Goal: Task Accomplishment & Management: Complete application form

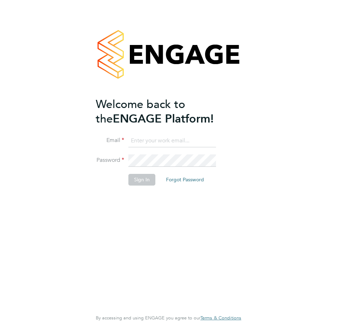
type input "Avais@Carbonrecruitment.co.uk"
click at [143, 180] on button "Sign In" at bounding box center [141, 179] width 27 height 11
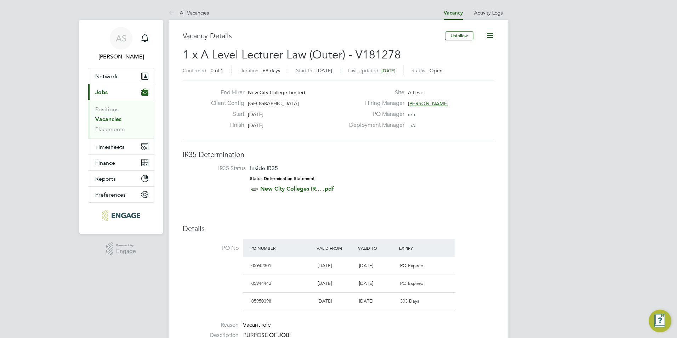
click at [113, 119] on link "Vacancies" at bounding box center [108, 119] width 26 height 7
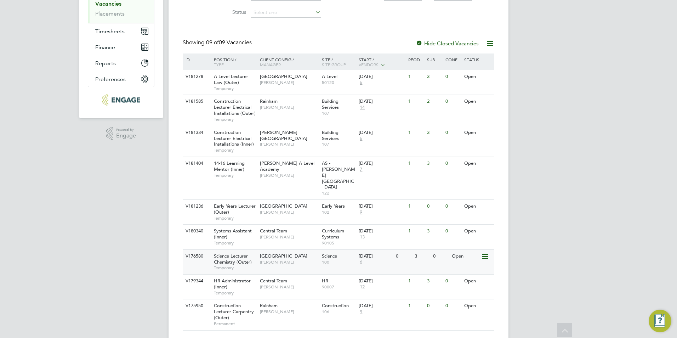
click at [292, 253] on span "[GEOGRAPHIC_DATA]" at bounding box center [283, 256] width 47 height 6
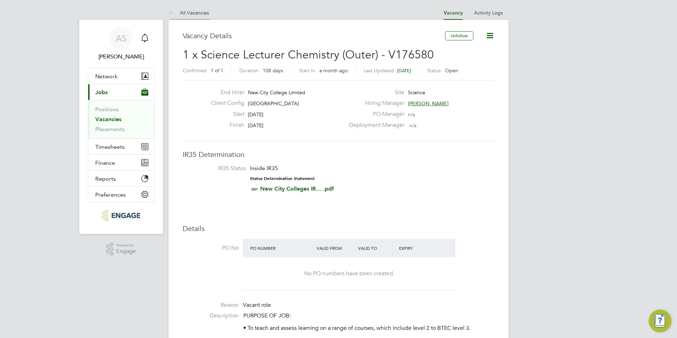
click at [200, 9] on li "All Vacancies" at bounding box center [189, 13] width 40 height 14
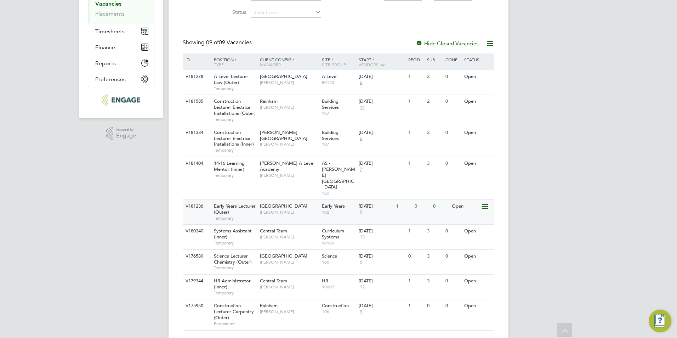
click at [278, 209] on span "[PERSON_NAME]" at bounding box center [289, 212] width 58 height 6
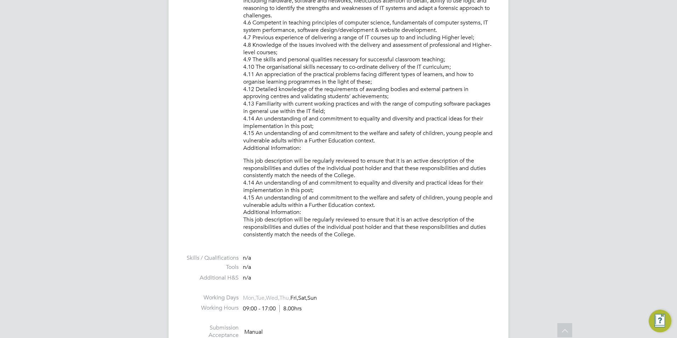
scroll to position [956, 0]
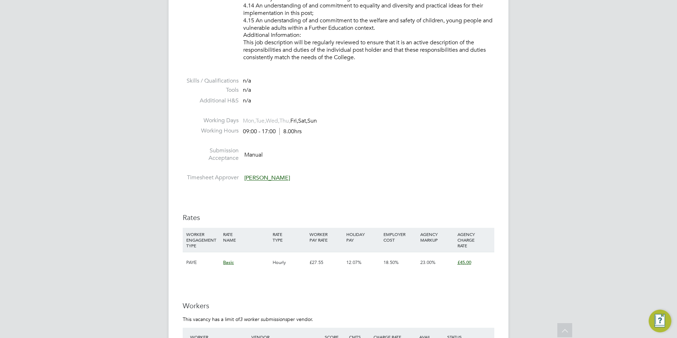
click at [273, 176] on span "[PERSON_NAME]" at bounding box center [267, 178] width 46 height 7
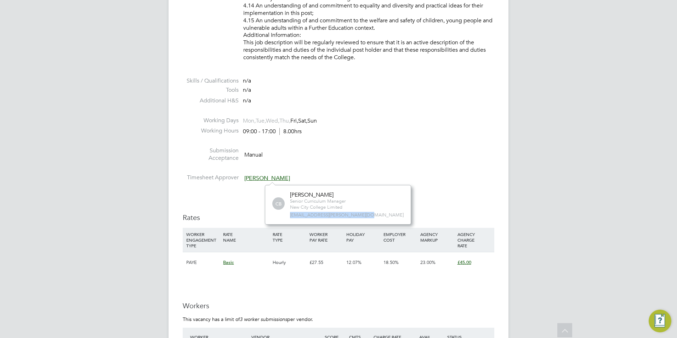
drag, startPoint x: 360, startPoint y: 215, endPoint x: 287, endPoint y: 215, distance: 73.0
click at [287, 215] on div "CB Carolina Cadete Borges Senior Curriculum Manager New City College Limited ca…" at bounding box center [337, 204] width 131 height 27
drag, startPoint x: 287, startPoint y: 215, endPoint x: 299, endPoint y: 214, distance: 11.8
copy span "carolina.borges@ncclondon.ac.uk"
click at [400, 193] on div "IR35 Determination IR35 Status Inside IR35 Status Determination Statement New C…" at bounding box center [339, 8] width 312 height 1631
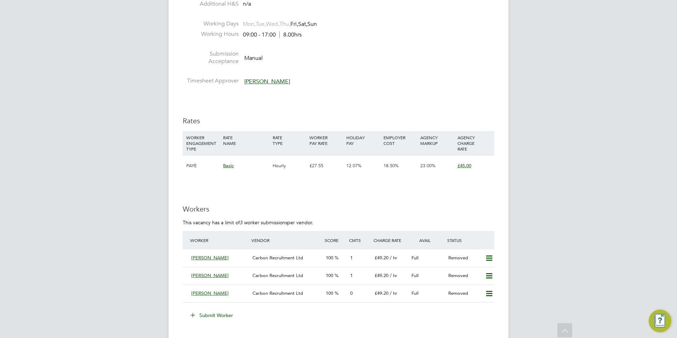
scroll to position [1098, 0]
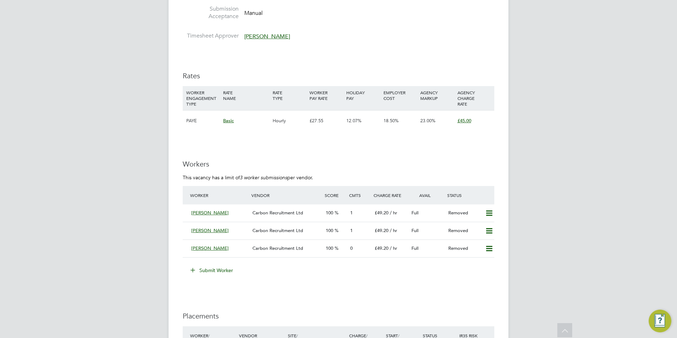
click at [221, 269] on button "Submit Worker" at bounding box center [212, 270] width 53 height 11
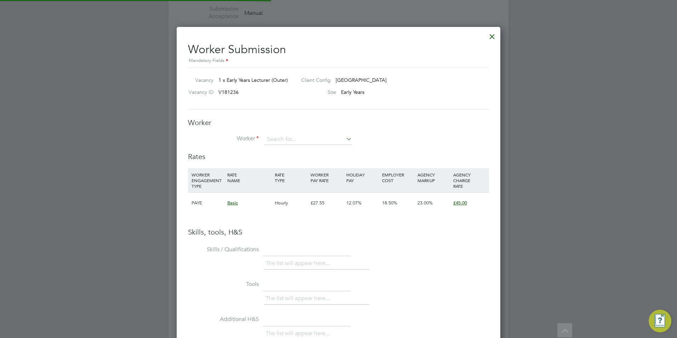
scroll to position [448, 324]
click at [319, 139] on input at bounding box center [309, 139] width 88 height 11
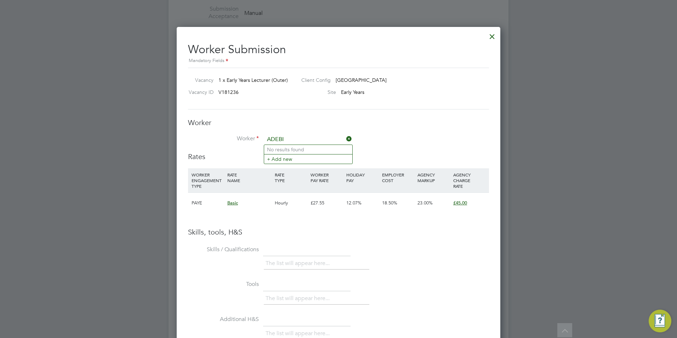
type input "ADEBI"
click at [494, 38] on div at bounding box center [492, 34] width 13 height 13
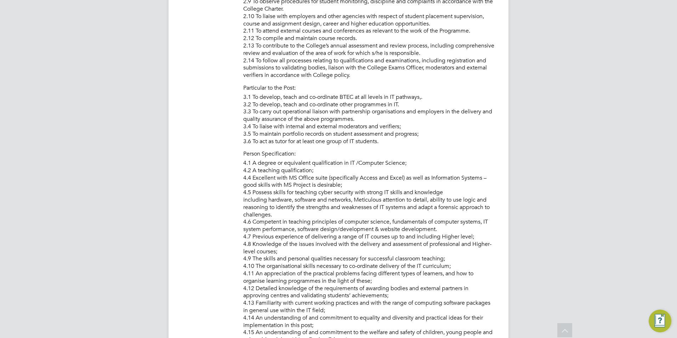
scroll to position [0, 0]
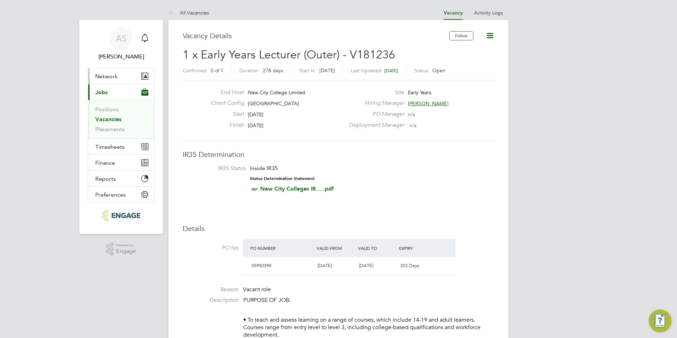
click at [118, 79] on button "Network" at bounding box center [121, 76] width 66 height 16
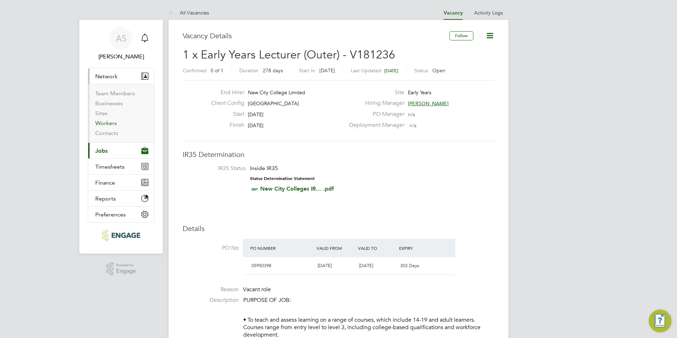
click at [104, 121] on link "Workers" at bounding box center [106, 123] width 22 height 7
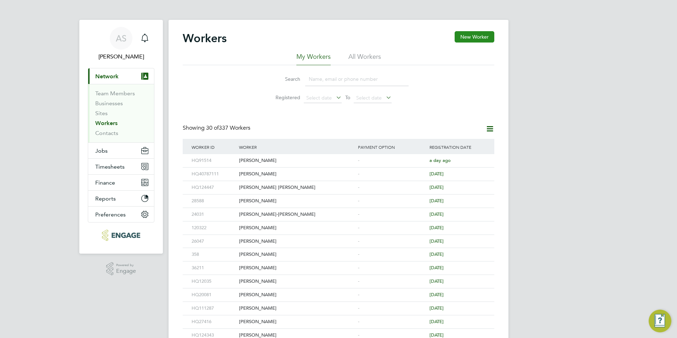
click at [470, 39] on button "New Worker" at bounding box center [475, 36] width 40 height 11
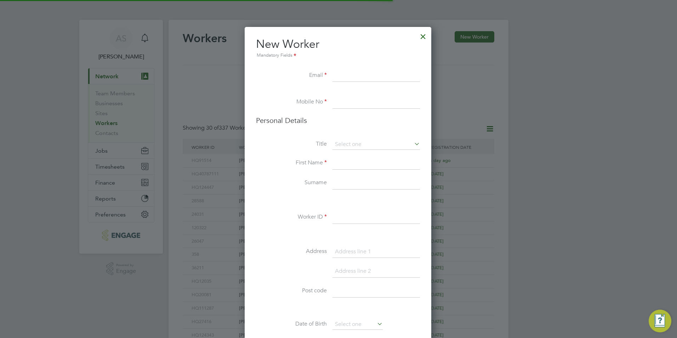
scroll to position [599, 188]
paste input "bsadedayo@yahoo.co.uk"
type input "bsadedayo@yahoo.co.uk"
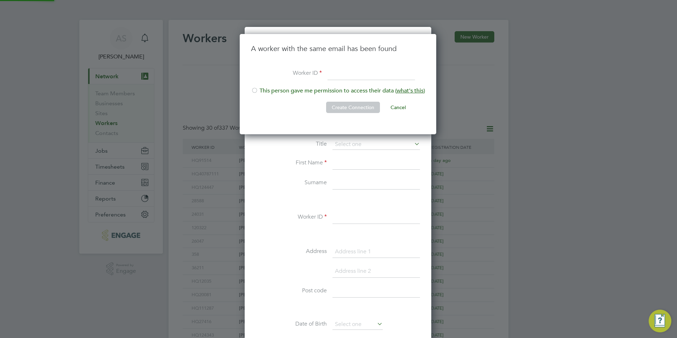
scroll to position [101, 198]
paste input "122300"
type input "HQ122300"
click at [257, 92] on div at bounding box center [254, 91] width 7 height 7
click at [352, 106] on button "Create Connection" at bounding box center [353, 107] width 54 height 11
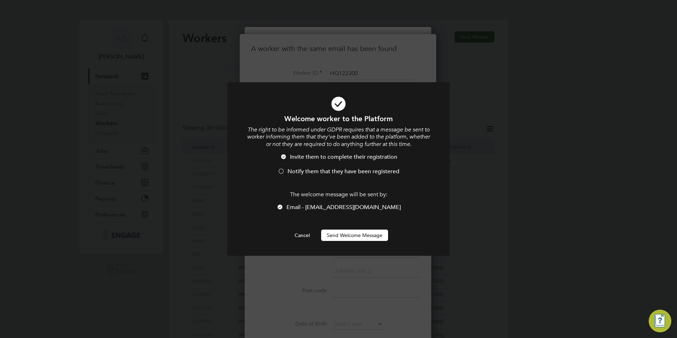
click at [321, 169] on span "Notify them that they have been registered" at bounding box center [344, 171] width 112 height 7
click at [348, 235] on button "Send Welcome Message" at bounding box center [354, 235] width 67 height 11
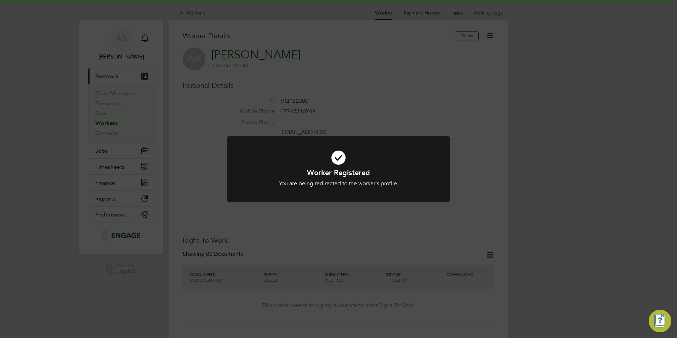
click at [339, 183] on div "You are being redirected to the worker's profile." at bounding box center [339, 183] width 184 height 7
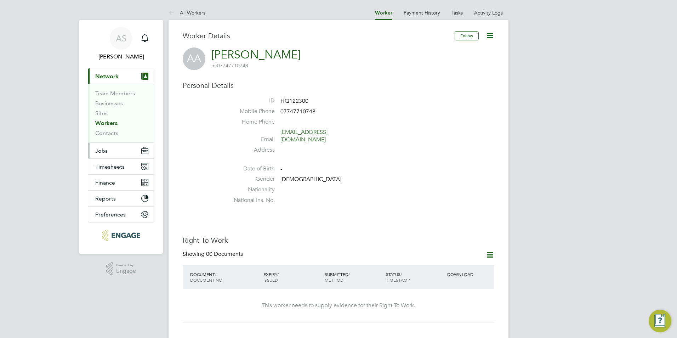
click at [117, 151] on button "Jobs" at bounding box center [121, 151] width 66 height 16
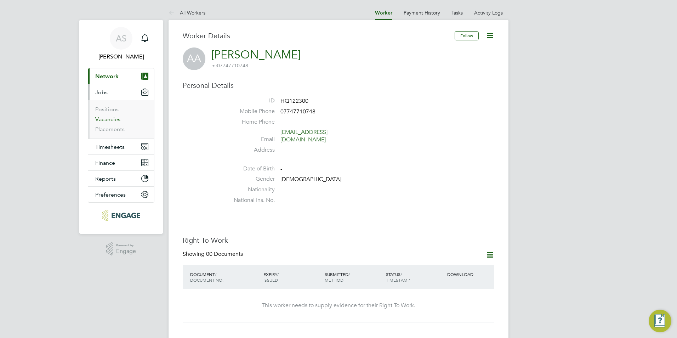
click at [111, 120] on link "Vacancies" at bounding box center [107, 119] width 25 height 7
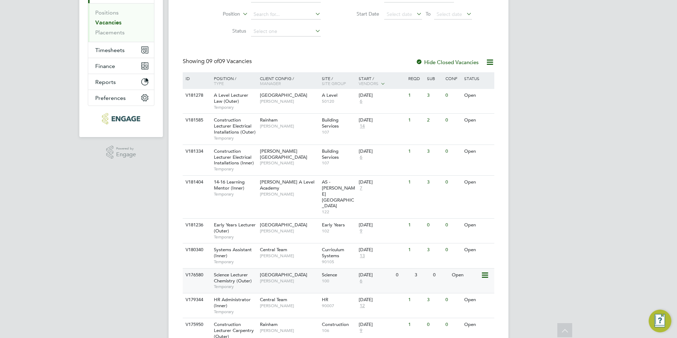
scroll to position [80, 0]
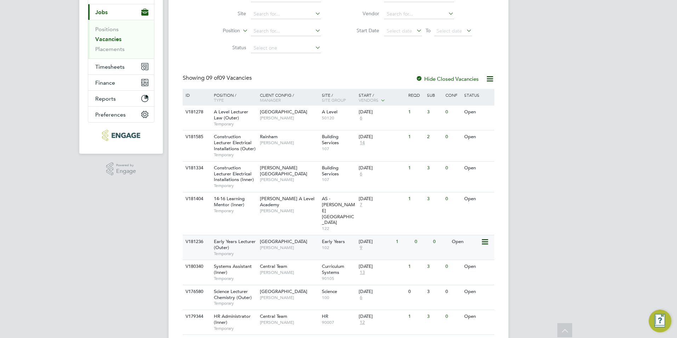
click at [286, 245] on span "[PERSON_NAME]" at bounding box center [289, 248] width 58 height 6
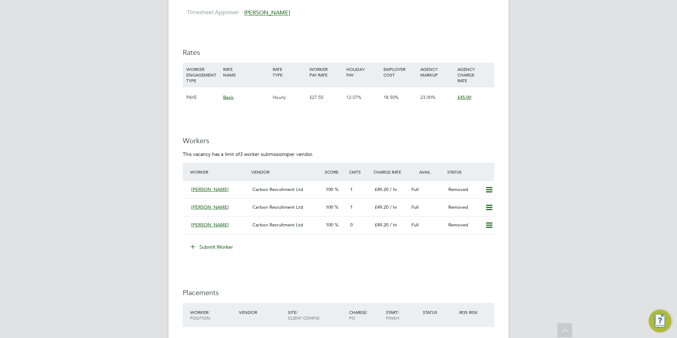
scroll to position [1169, 0]
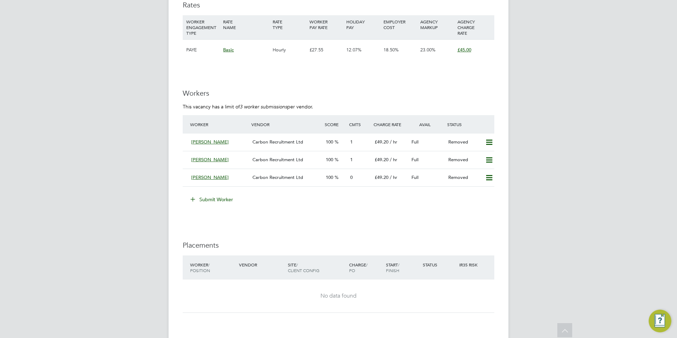
click at [230, 201] on button "Submit Worker" at bounding box center [212, 199] width 53 height 11
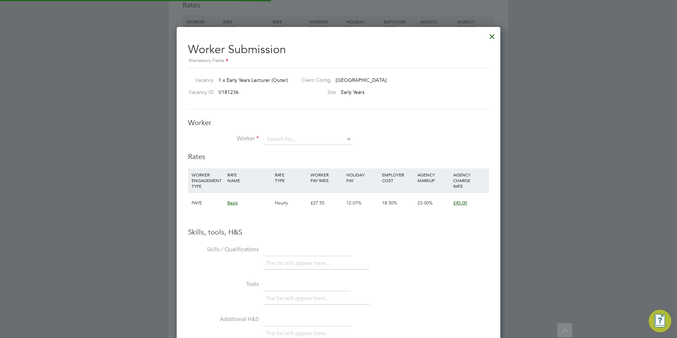
scroll to position [11, 184]
click at [292, 139] on input at bounding box center [309, 139] width 88 height 11
click at [333, 169] on li "Ade bisi Adedayo (HQ122300)" at bounding box center [336, 169] width 145 height 10
type input "Adebisi Adedayo (HQ122300)"
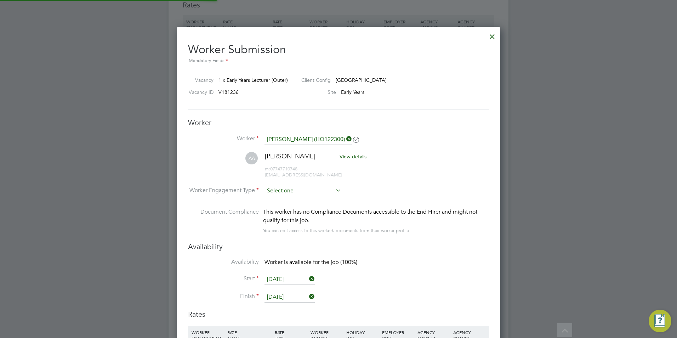
click at [323, 188] on input at bounding box center [303, 191] width 77 height 11
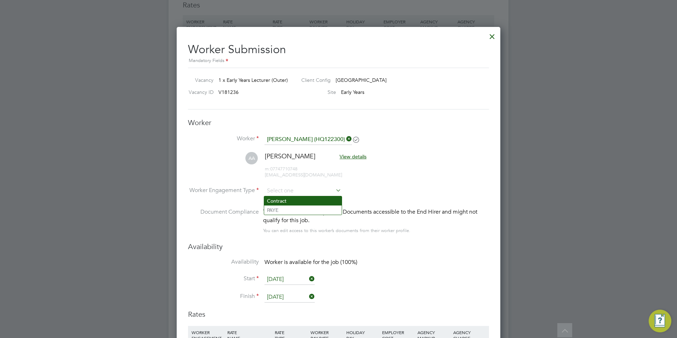
click at [332, 202] on li "Contract" at bounding box center [303, 200] width 78 height 9
type input "Contract"
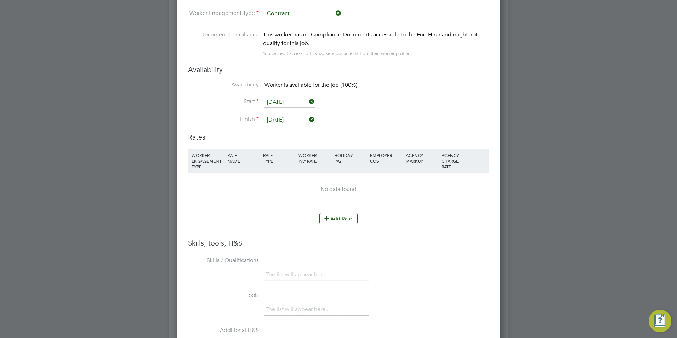
click at [359, 218] on div "Add Rate" at bounding box center [338, 218] width 301 height 11
click at [352, 218] on button "Add Rate" at bounding box center [339, 218] width 38 height 11
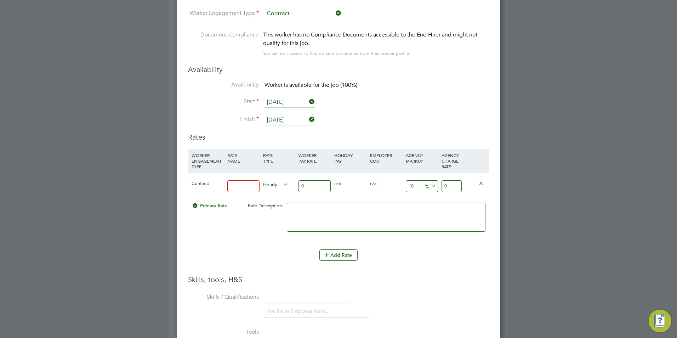
click at [255, 177] on div at bounding box center [244, 186] width 36 height 26
click at [251, 180] on div at bounding box center [244, 186] width 36 height 26
click at [250, 185] on input at bounding box center [243, 186] width 32 height 12
type input "BASIC"
click at [304, 184] on input "0" at bounding box center [315, 186] width 32 height 12
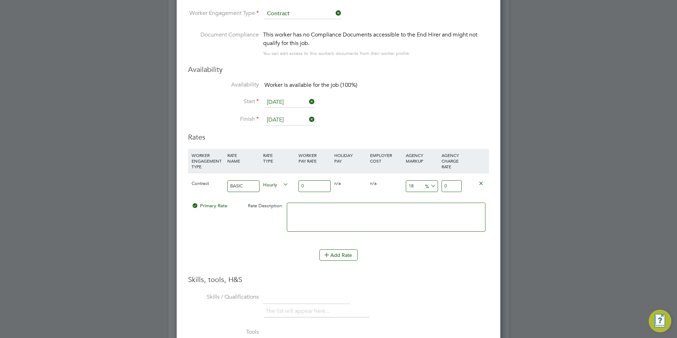
click at [304, 184] on input "0" at bounding box center [315, 186] width 32 height 12
type input "4"
type input "4.72"
type input "40"
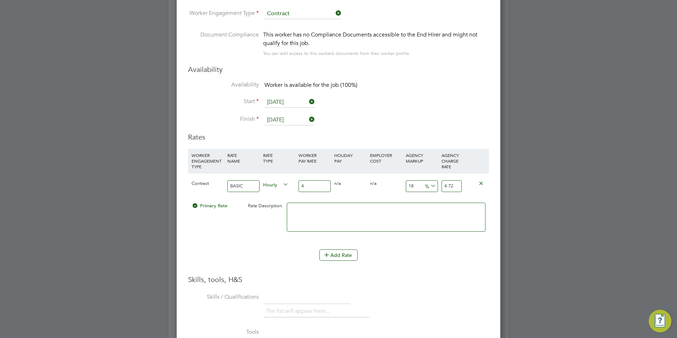
type input "47.2"
type input "40"
click at [415, 187] on input "18" at bounding box center [422, 186] width 32 height 12
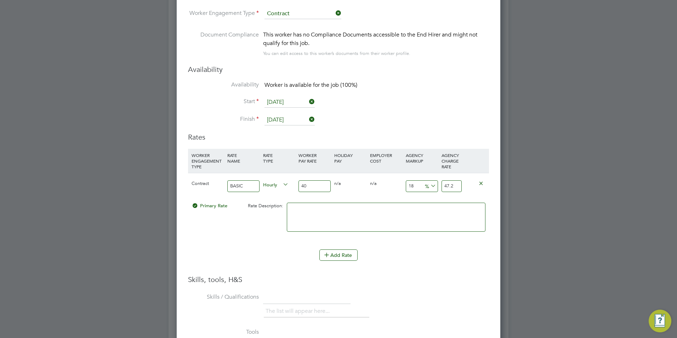
click at [415, 187] on input "18" at bounding box center [422, 186] width 32 height 12
type input "2"
type input "40.8"
type input "23"
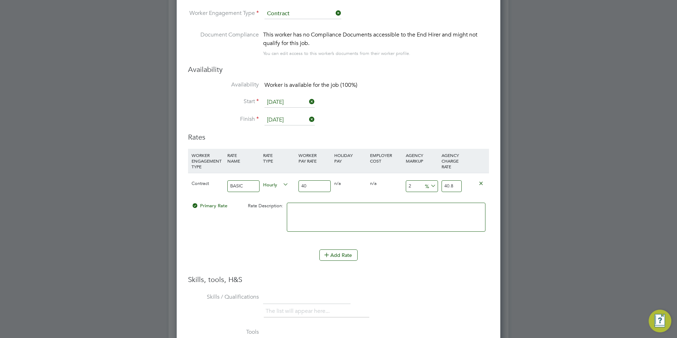
type input "49.2"
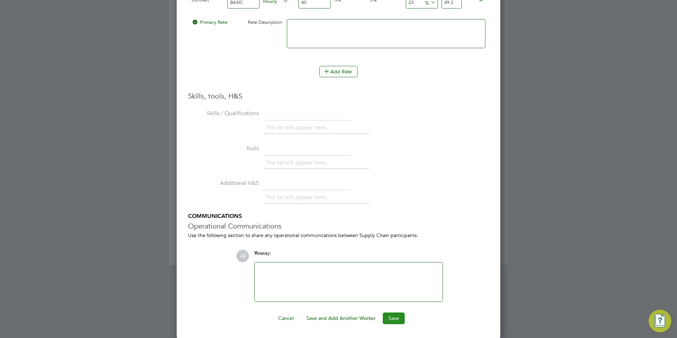
type input "23"
click at [385, 321] on button "Save" at bounding box center [394, 317] width 22 height 11
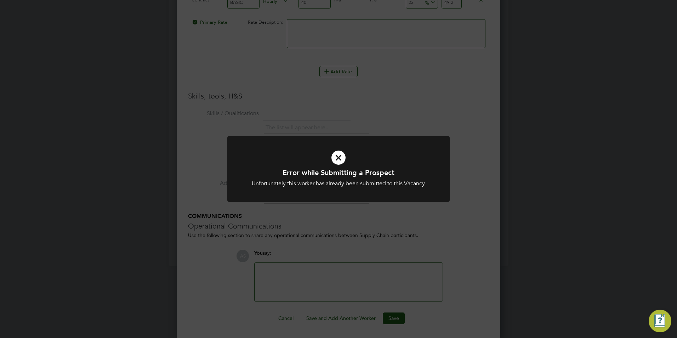
click at [145, 187] on div "Error while Submitting a Prospect Unfortunately this worker has already been su…" at bounding box center [338, 169] width 677 height 338
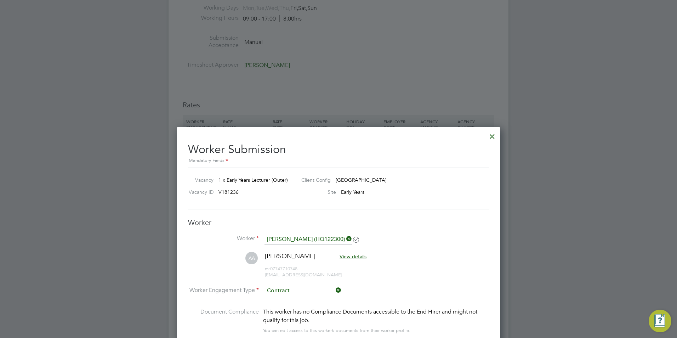
click at [491, 136] on div at bounding box center [492, 134] width 13 height 13
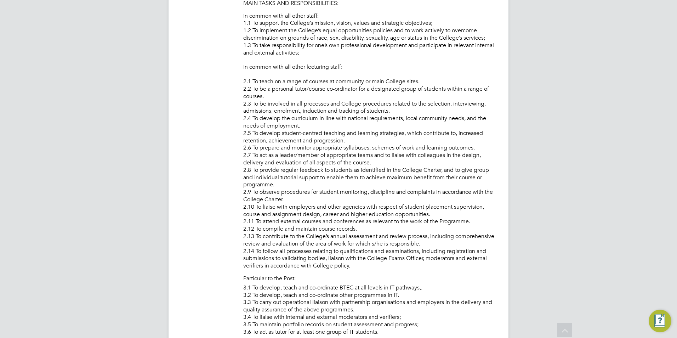
scroll to position [177, 0]
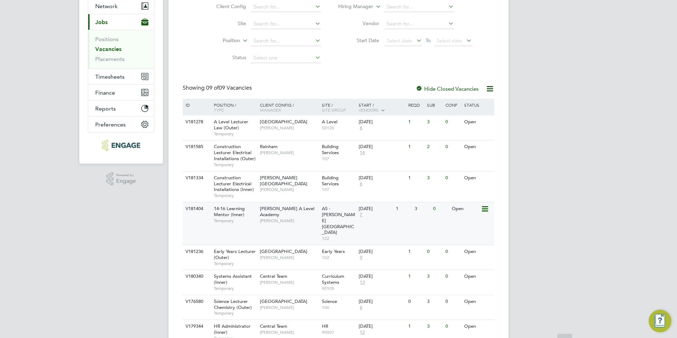
scroll to position [115, 0]
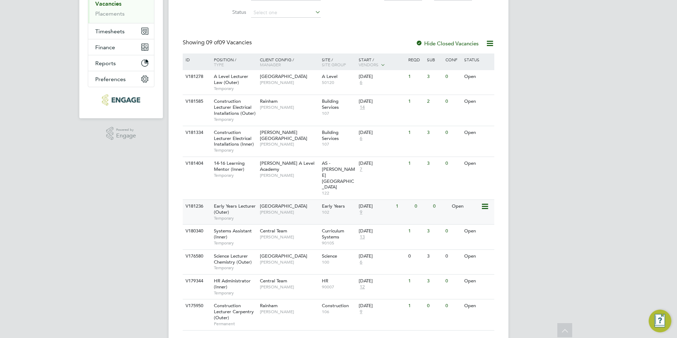
click at [362, 209] on span "9" at bounding box center [361, 212] width 5 height 6
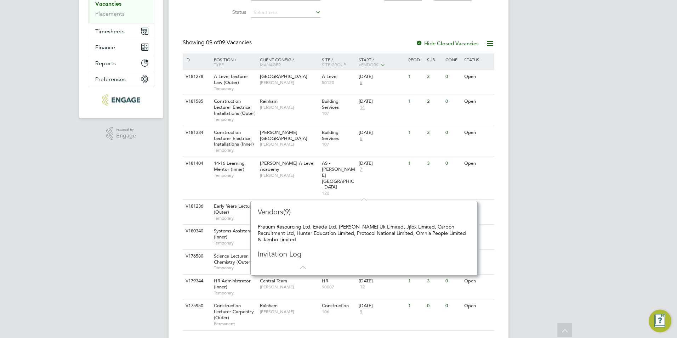
click at [574, 153] on div "AS [PERSON_NAME] Notifications Applications: Network Team Members Businesses Si…" at bounding box center [338, 121] width 677 height 472
